Goal: Task Accomplishment & Management: Manage account settings

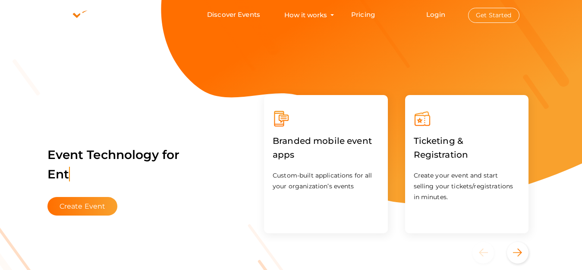
click at [491, 18] on button "Get Started" at bounding box center [493, 15] width 51 height 15
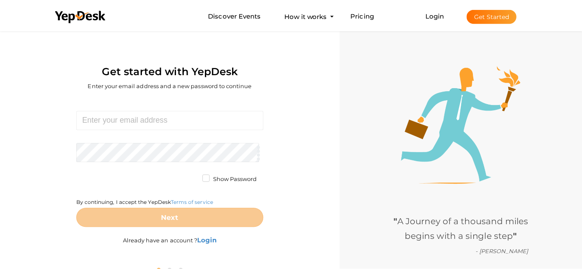
scroll to position [28, 0]
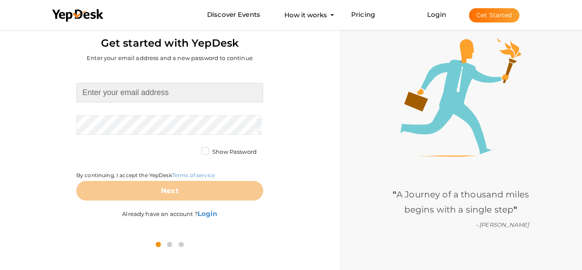
click at [163, 97] on input at bounding box center [169, 92] width 187 height 19
paste input "[EMAIL_ADDRESS][DOMAIN_NAME]"
type input "[EMAIL_ADDRESS][DOMAIN_NAME]"
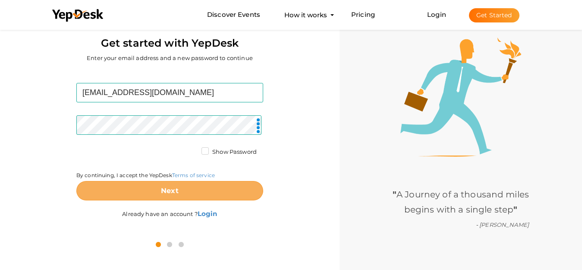
click at [203, 193] on button "Next" at bounding box center [169, 190] width 187 height 19
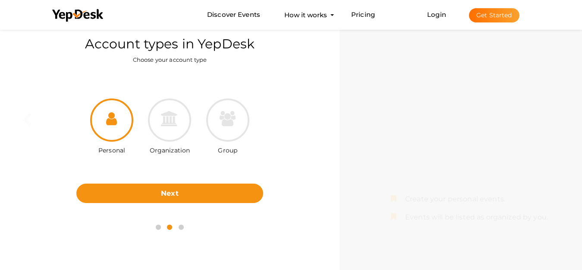
click at [205, 137] on div "Group" at bounding box center [228, 127] width 58 height 58
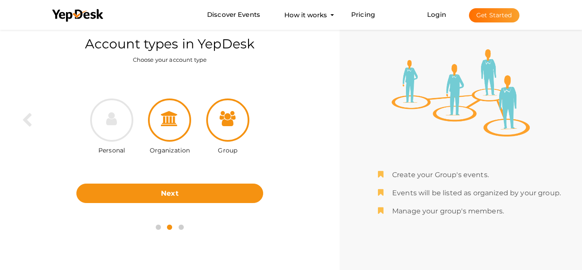
click at [170, 132] on div at bounding box center [169, 119] width 43 height 43
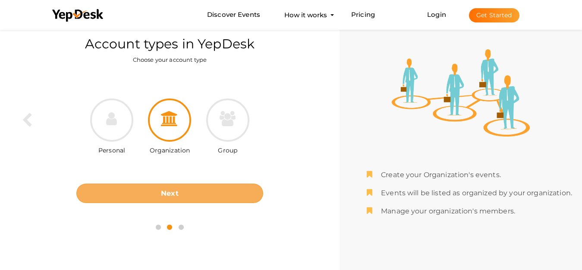
click at [185, 189] on button "Next" at bounding box center [169, 192] width 187 height 19
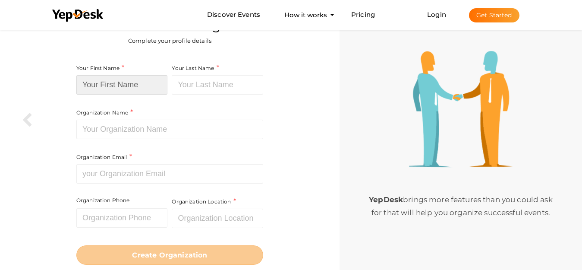
click at [117, 84] on input at bounding box center [121, 84] width 91 height 19
paste input "[PERSON_NAME] Attorney at Law Family Lawyers"
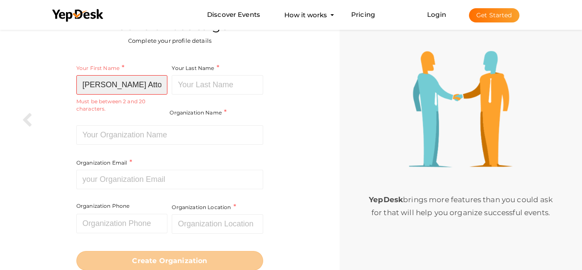
scroll to position [0, 83]
type input "[PERSON_NAME] Attorney at Law Family Lawyers"
click at [128, 125] on div "Your First Name David Laniado Attorney at Law Family Lawyers Required. Must con…" at bounding box center [123, 94] width 94 height 62
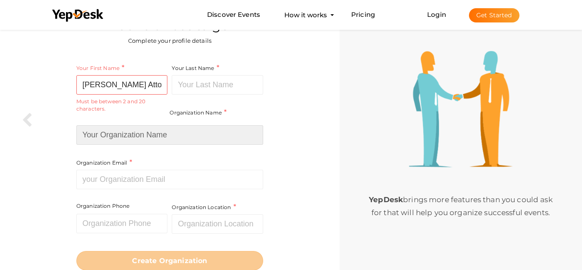
click at [121, 136] on input at bounding box center [169, 134] width 187 height 19
paste input "[PERSON_NAME] Attorney at Law Family Lawyers"
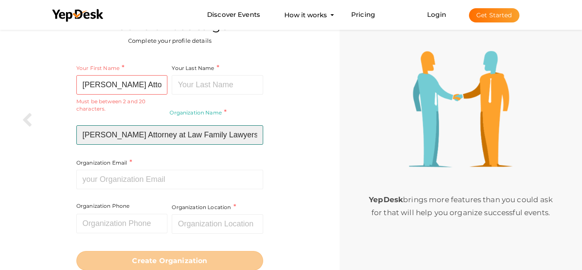
type input "David Laniado Attorney at Law Family Lawyers"
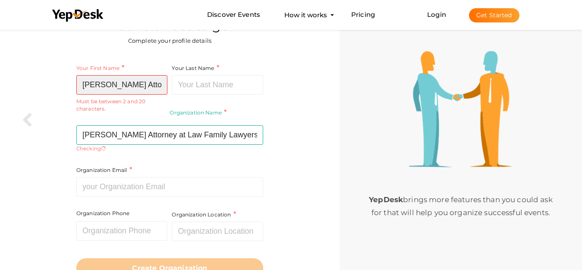
scroll to position [0, 83]
drag, startPoint x: 135, startPoint y: 86, endPoint x: 173, endPoint y: 82, distance: 39.0
click at [173, 82] on div "Your First Name David Laniado Attorney at Law Family Lawyers Required. Must con…" at bounding box center [169, 140] width 187 height 155
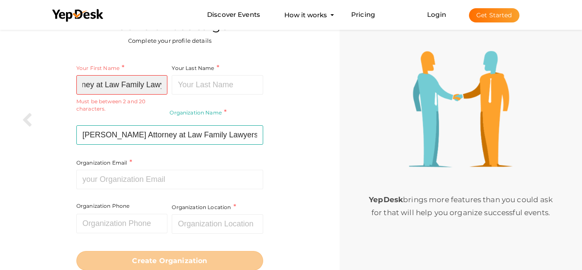
click at [125, 85] on input "[PERSON_NAME] Attorney at Law Family Lawyers" at bounding box center [121, 84] width 91 height 19
drag, startPoint x: 91, startPoint y: 85, endPoint x: 175, endPoint y: 85, distance: 83.7
click at [175, 85] on div "Your First Name David Laniado Attorney at Law Family Lawyers Required. Must con…" at bounding box center [169, 137] width 187 height 148
type input "David Laniado Attorney at"
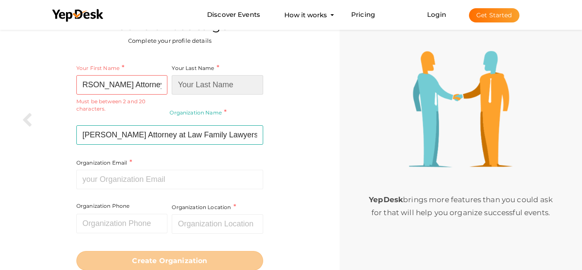
scroll to position [0, 0]
click at [175, 85] on input at bounding box center [217, 84] width 91 height 19
paste input "Law Family Lawyers"
type input "Law Family Lawyers"
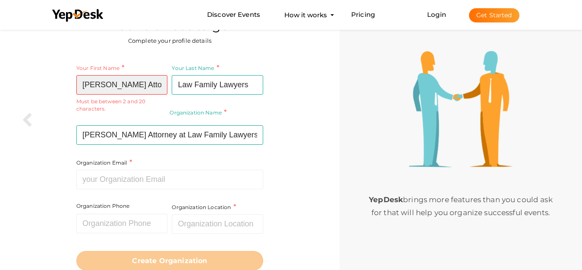
scroll to position [0, 13]
drag, startPoint x: 157, startPoint y: 88, endPoint x: 171, endPoint y: 87, distance: 13.4
click at [171, 87] on div "Your First Name David Laniado Attorney at Required. Must contain letters only. …" at bounding box center [169, 137] width 187 height 148
click at [149, 86] on input "David Laniado Attorney at" at bounding box center [121, 84] width 91 height 19
drag, startPoint x: 151, startPoint y: 84, endPoint x: 176, endPoint y: 83, distance: 25.1
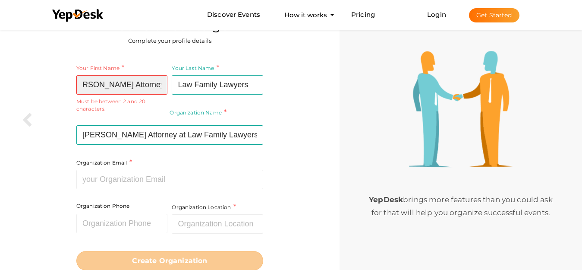
click at [176, 83] on div "Your First Name David Laniado Attorney at Required. Must contain letters only. …" at bounding box center [169, 137] width 187 height 148
click at [65, 124] on div "Your First Name David Laniado Attorney Required. Must contain letters only. Mus…" at bounding box center [169, 167] width 327 height 218
click at [145, 85] on input "David Laniado Attorney" at bounding box center [121, 84] width 91 height 19
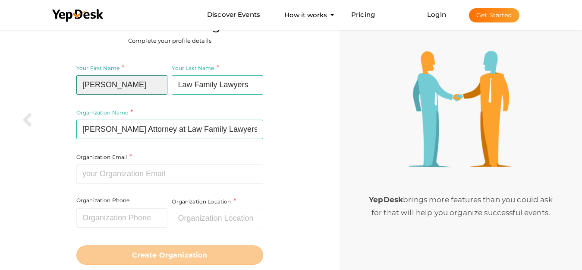
type input "David Laniado"
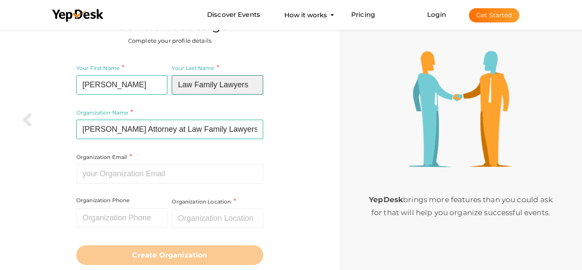
click at [177, 88] on input "Law Family Lawyers" at bounding box center [217, 84] width 91 height 19
paste input "Attorney"
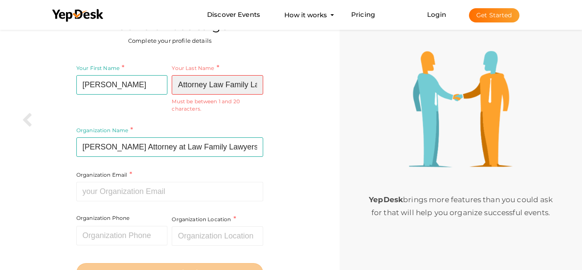
scroll to position [0, 23]
drag, startPoint x: 226, startPoint y: 86, endPoint x: 286, endPoint y: 90, distance: 59.2
click at [286, 90] on div "Your First Name David Laniado Required. Must contain letters only. Must be betw…" at bounding box center [169, 172] width 327 height 229
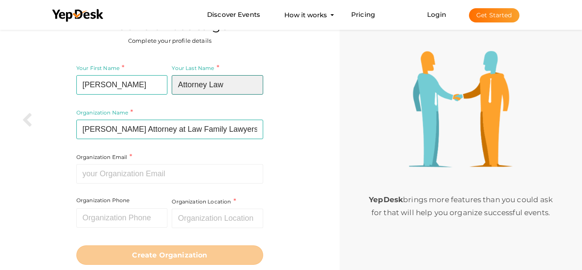
scroll to position [0, 0]
click at [205, 88] on input "Attorney Law" at bounding box center [217, 84] width 91 height 19
type input "Attorney at Law"
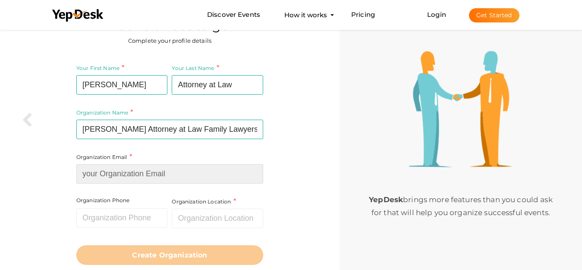
click at [157, 173] on input at bounding box center [169, 173] width 187 height 19
paste input "Attorney"
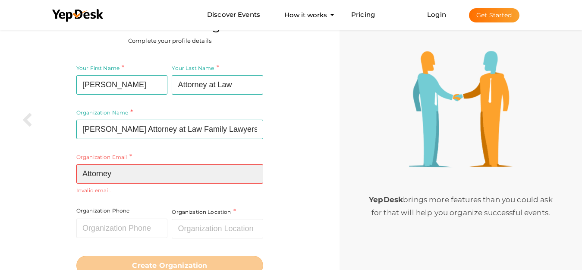
paste input "[EMAIL_ADDRESS][DOMAIN_NAME]"
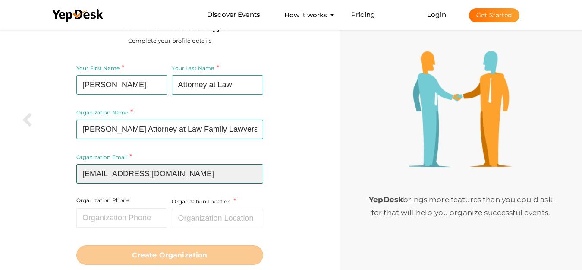
type input "[EMAIL_ADDRESS][DOMAIN_NAME]"
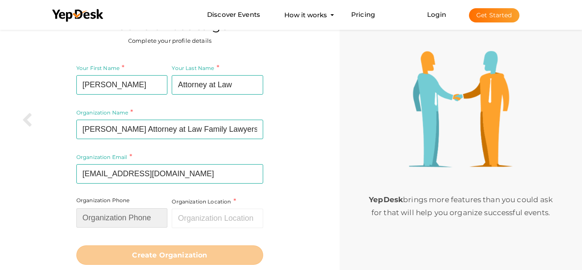
paste input "5165998999"
type input "5165998999"
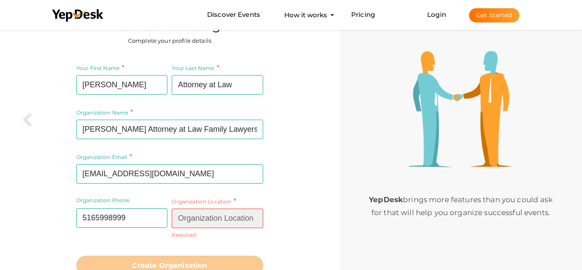
paste input "Cedarhurst, NY 11516"
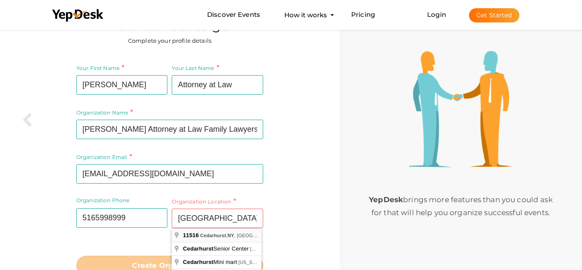
type input "[GEOGRAPHIC_DATA], [GEOGRAPHIC_DATA]"
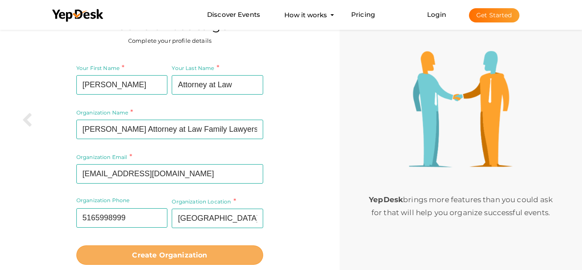
click at [190, 259] on button "Create Organization" at bounding box center [169, 254] width 187 height 19
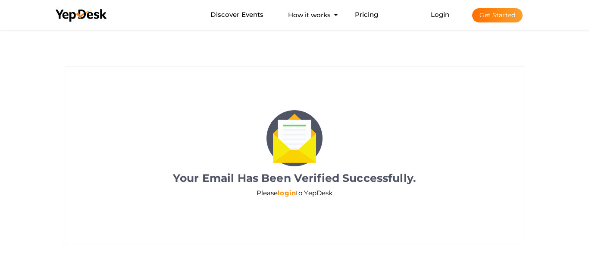
click at [287, 192] on link "login" at bounding box center [287, 193] width 18 height 8
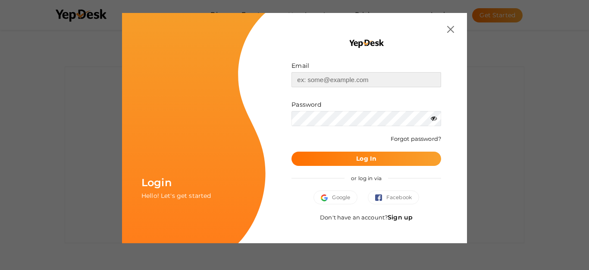
click at [321, 85] on input "text" at bounding box center [367, 79] width 150 height 15
paste input "[EMAIL_ADDRESS][DOMAIN_NAME]"
type input "[EMAIL_ADDRESS][DOMAIN_NAME]"
click at [357, 155] on b "Log In" at bounding box center [366, 158] width 20 height 8
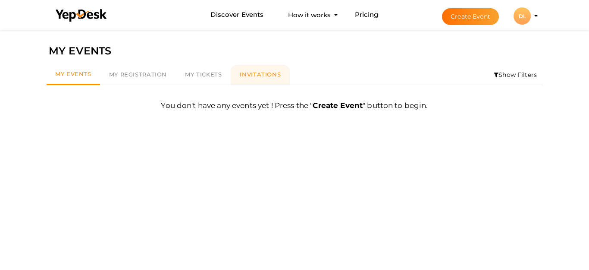
scroll to position [28, 0]
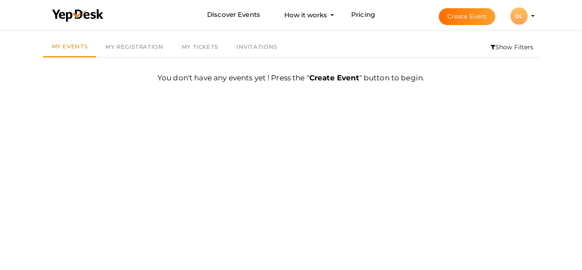
click at [521, 17] on div "DL" at bounding box center [518, 15] width 17 height 17
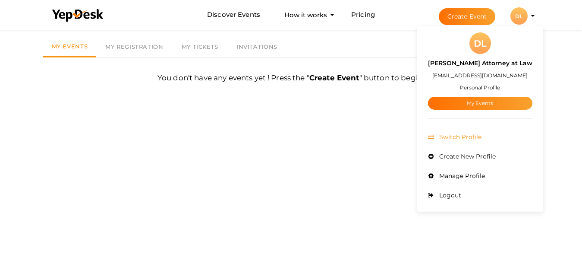
click at [468, 139] on span "Switch Profile" at bounding box center [459, 137] width 44 height 8
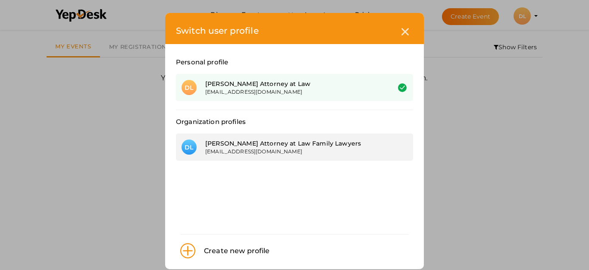
click at [279, 150] on div "[EMAIL_ADDRESS][DOMAIN_NAME]" at bounding box center [291, 151] width 172 height 7
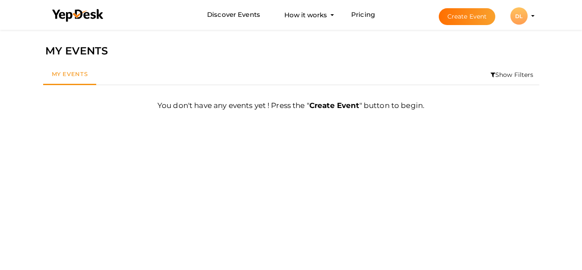
click at [524, 16] on div "DL" at bounding box center [518, 15] width 17 height 17
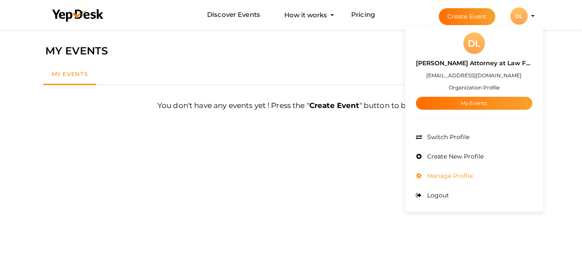
click at [462, 177] on span "Manage Profile" at bounding box center [449, 176] width 48 height 8
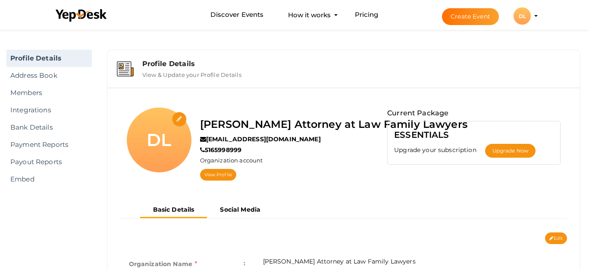
scroll to position [28, 0]
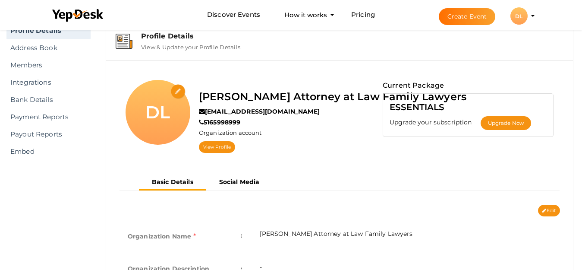
click at [180, 91] on input "file" at bounding box center [178, 91] width 15 height 15
type input "C:\fakepath\logo4000.jpg"
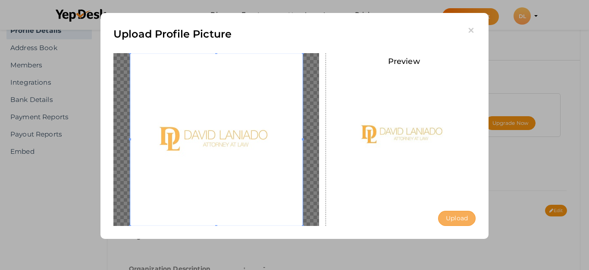
click at [457, 220] on button "Upload" at bounding box center [457, 218] width 38 height 15
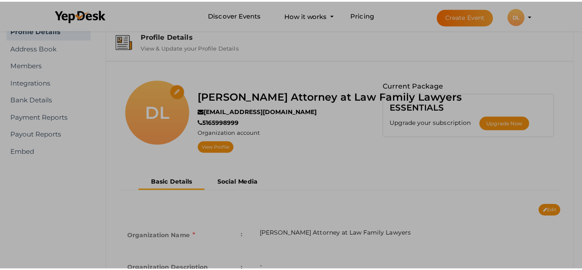
scroll to position [0, 0]
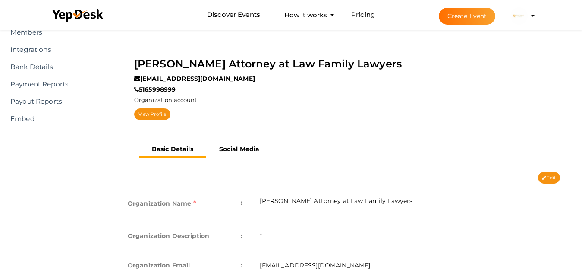
scroll to position [86, 0]
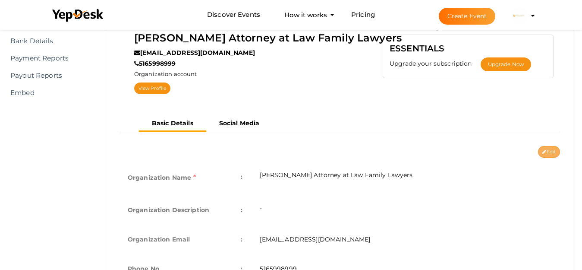
click at [544, 152] on icon at bounding box center [544, 152] width 4 height 5
type input "[PERSON_NAME] Attorney at Law Family Lawyers"
type input "[EMAIL_ADDRESS][DOMAIN_NAME]"
type input "5165998999"
select select "9"
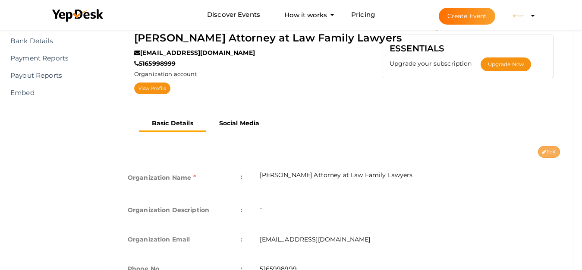
type input "[GEOGRAPHIC_DATA], [GEOGRAPHIC_DATA]"
type input "david-laniado-attorney-at-law-family-lawyers"
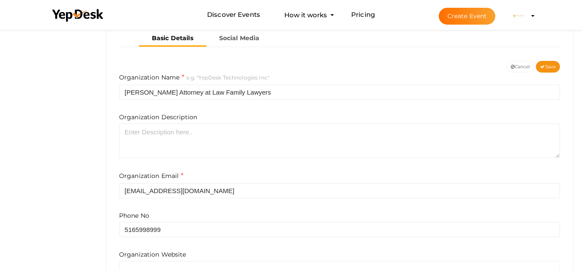
scroll to position [173, 0]
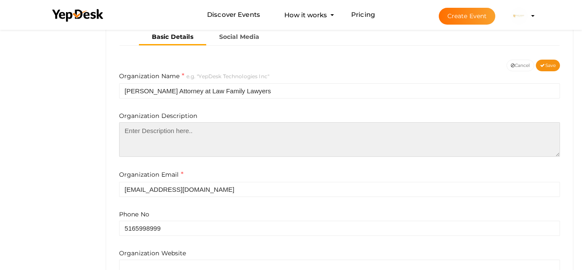
click at [210, 139] on textarea at bounding box center [339, 139] width 441 height 35
paste textarea "David Laniado Attorney at Law is a leading name <a href="https://laniadonylaw.c…"
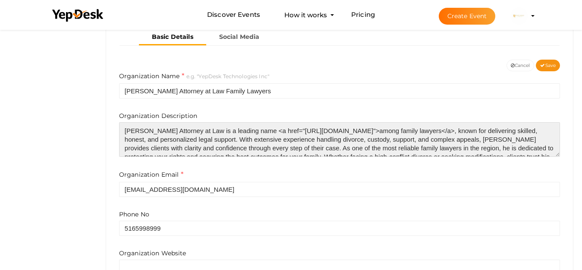
scroll to position [21, 0]
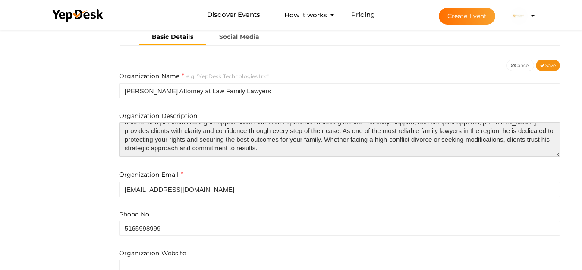
type textarea "David Laniado Attorney at Law is a leading name <a href="https://laniadonylaw.c…"
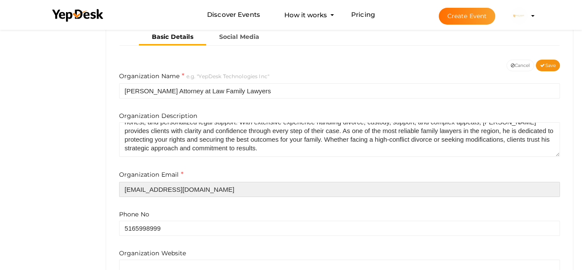
click at [181, 194] on input "[EMAIL_ADDRESS][DOMAIN_NAME]" at bounding box center [339, 189] width 441 height 15
paste input "Info@hlalawfirm"
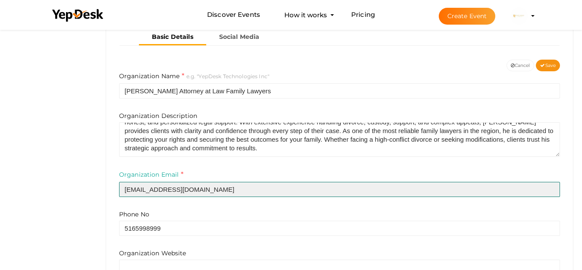
click at [145, 184] on input "Info@hlalawfirm.com" at bounding box center [339, 189] width 441 height 15
type input "[EMAIL_ADDRESS][DOMAIN_NAME]"
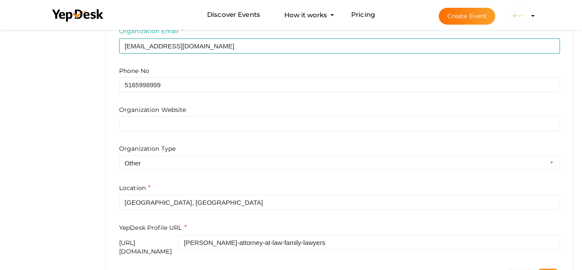
scroll to position [345, 0]
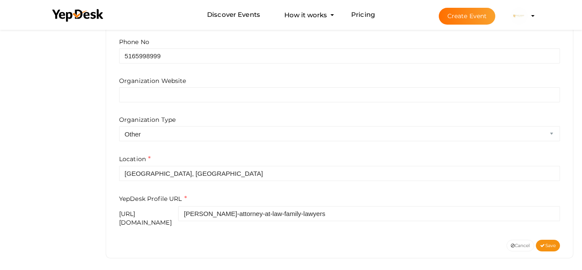
click at [152, 82] on label "Organization Website" at bounding box center [152, 80] width 67 height 9
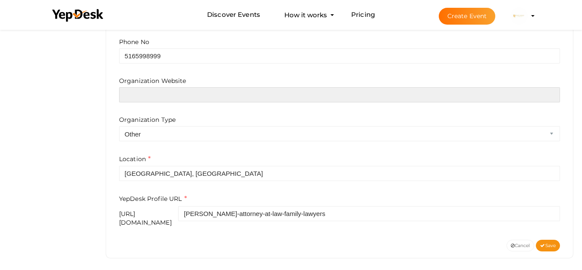
click at [148, 90] on input "text" at bounding box center [339, 94] width 441 height 15
paste input "https://laniadonylaw.com/"
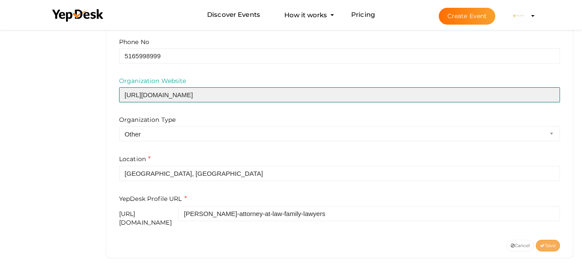
type input "https://laniadonylaw.com/"
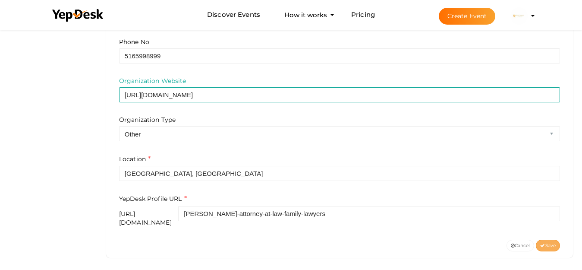
click at [544, 242] on span "Save" at bounding box center [548, 245] width 16 height 6
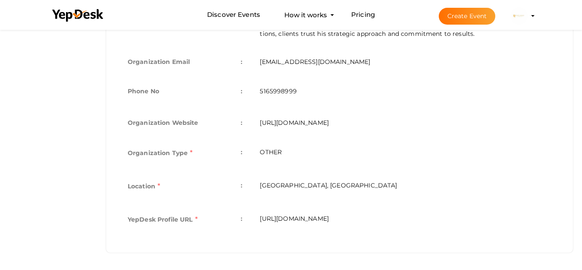
scroll to position [57, 0]
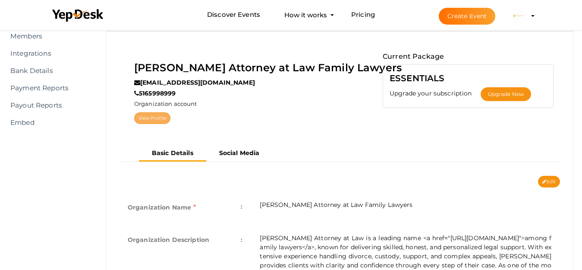
click at [147, 118] on link "View Profile" at bounding box center [152, 118] width 36 height 12
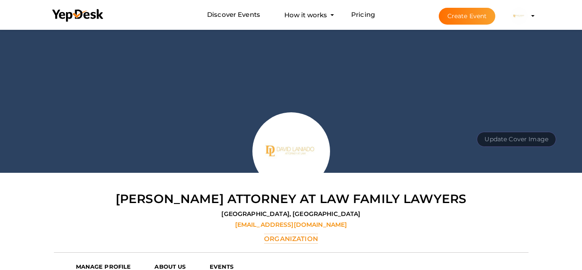
scroll to position [28, 0]
click at [509, 135] on button "Update Cover Image" at bounding box center [516, 139] width 79 height 15
click at [524, 123] on input "file" at bounding box center [515, 119] width 68 height 15
type input "C:\fakepath\banner.JPG"
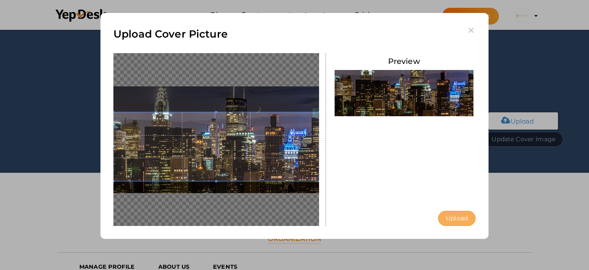
click at [457, 218] on button "Upload" at bounding box center [457, 218] width 38 height 15
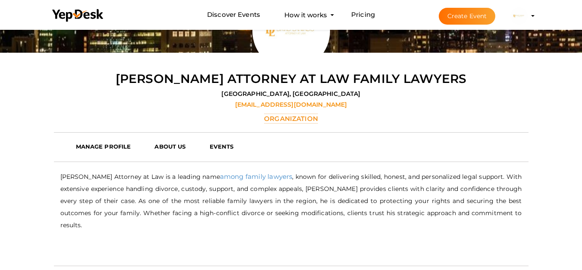
scroll to position [200, 0]
